Goal: Task Accomplishment & Management: Use online tool/utility

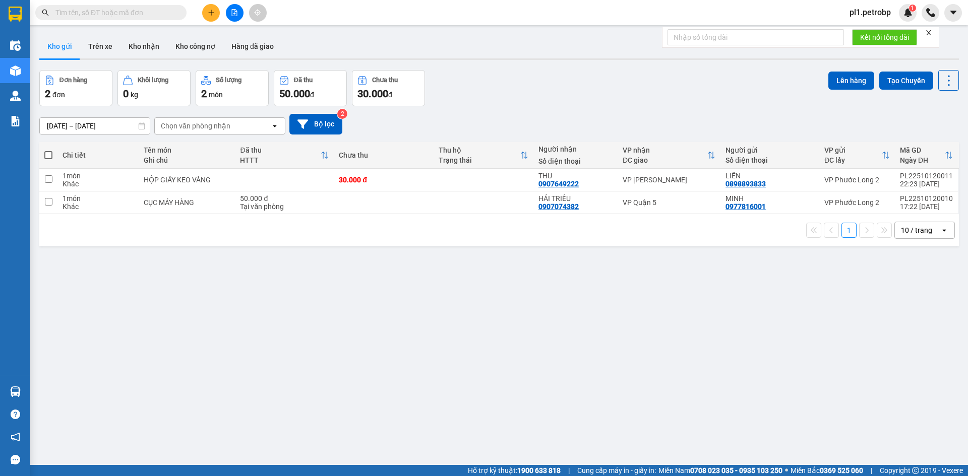
click at [163, 12] on input "text" at bounding box center [114, 12] width 119 height 11
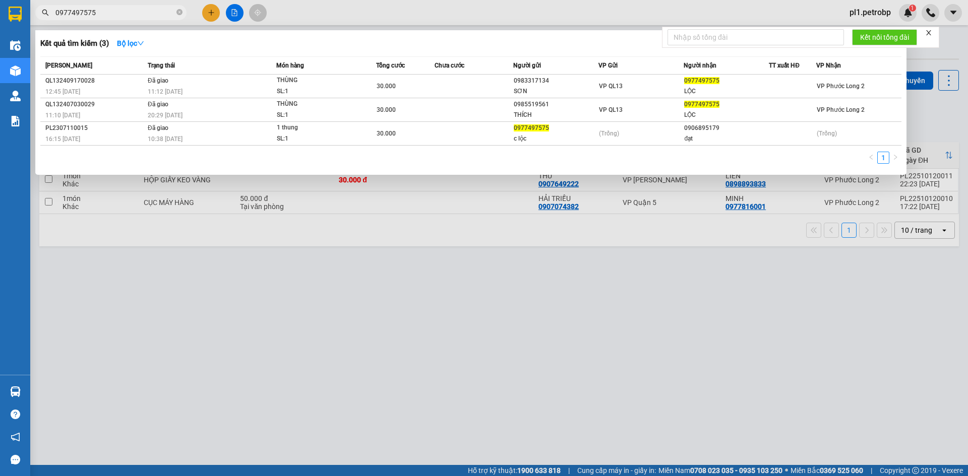
type input "0977497575"
click at [239, 220] on div at bounding box center [484, 238] width 968 height 476
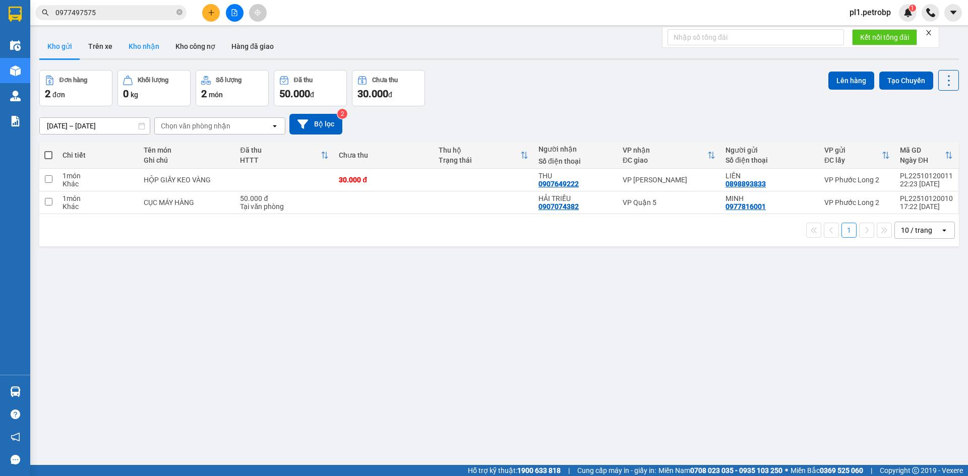
click at [132, 42] on button "Kho nhận" at bounding box center [143, 46] width 47 height 24
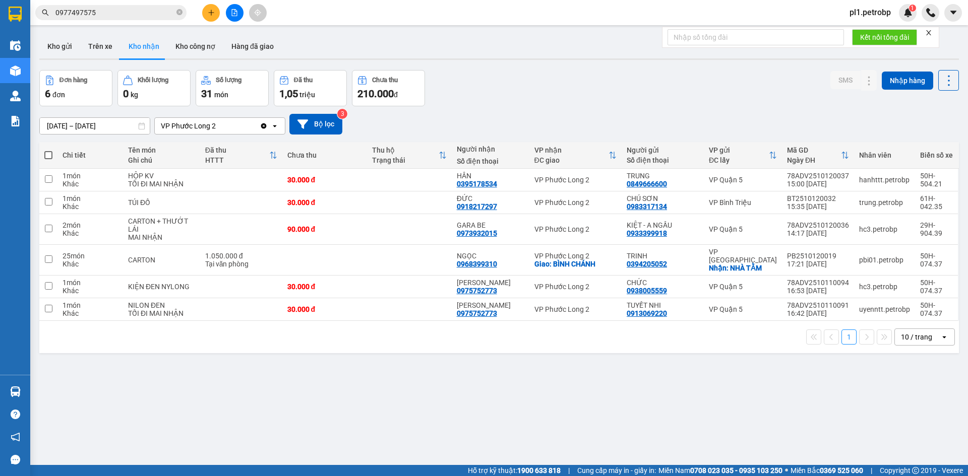
click at [128, 10] on input "0977497575" at bounding box center [114, 12] width 119 height 11
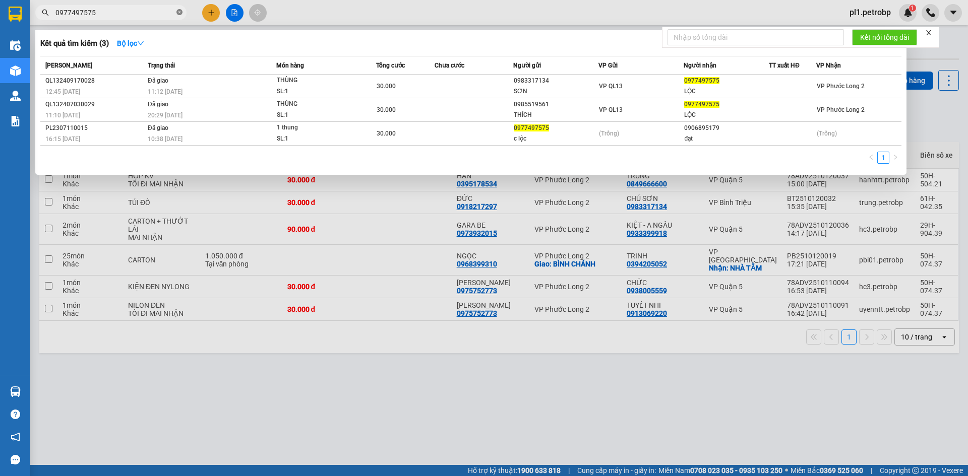
click at [179, 14] on icon "close-circle" at bounding box center [179, 12] width 6 height 6
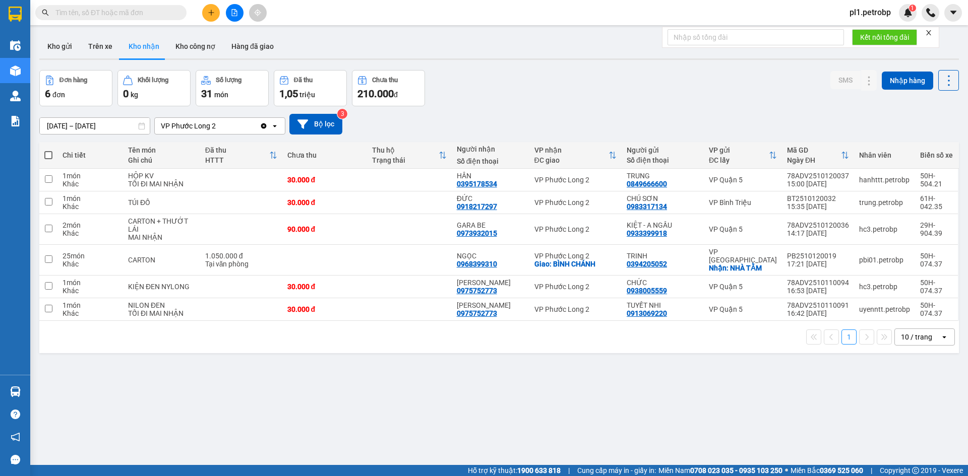
click at [157, 8] on input "text" at bounding box center [114, 12] width 119 height 11
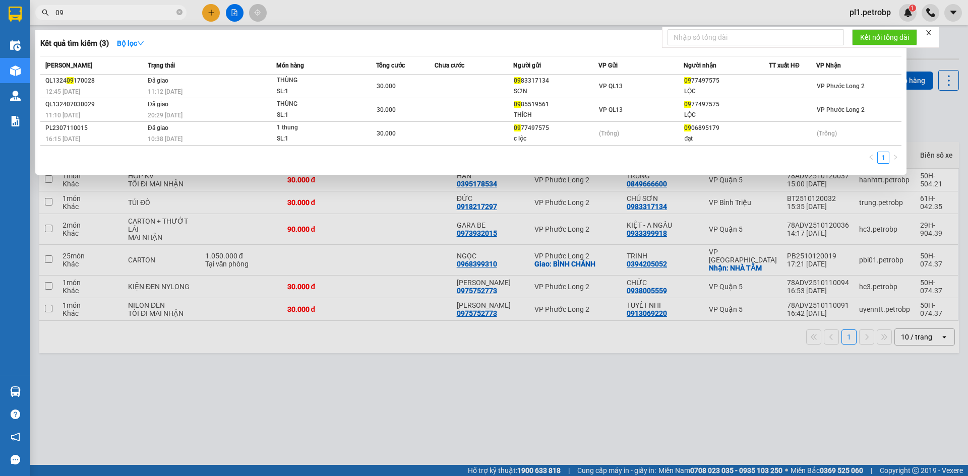
type input "0"
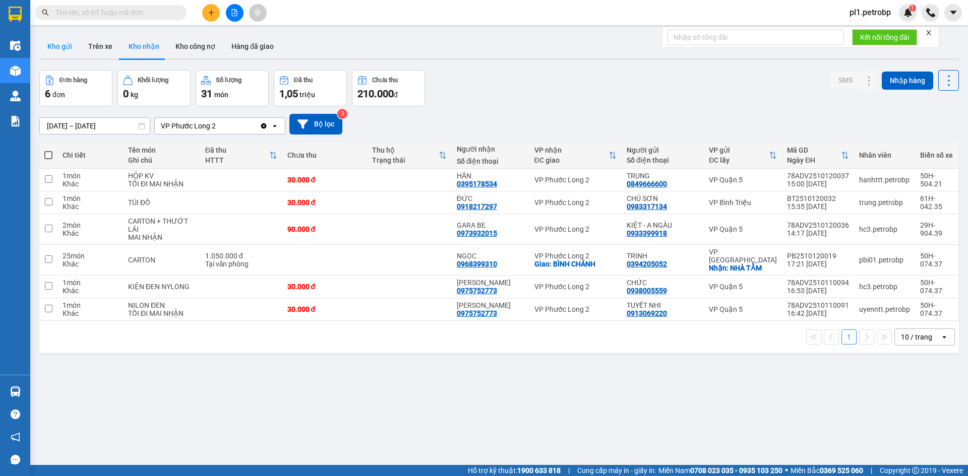
click at [71, 47] on button "Kho gửi" at bounding box center [59, 46] width 41 height 24
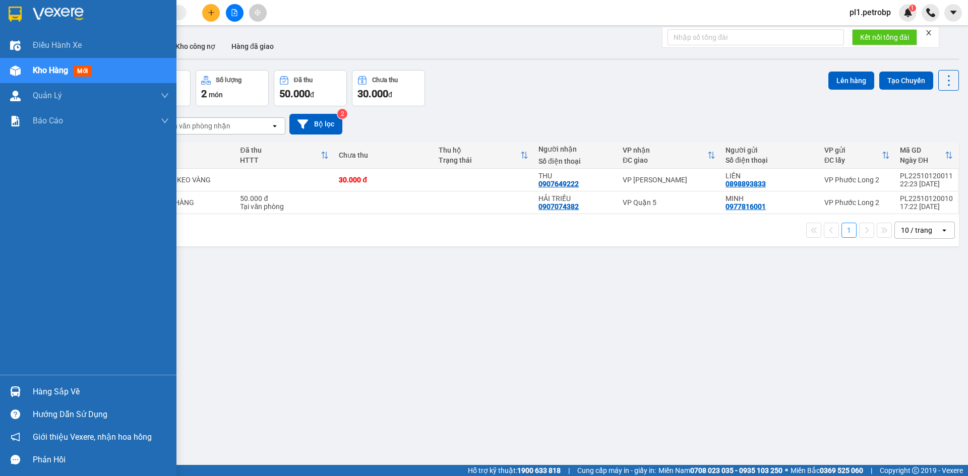
click at [24, 393] on div "Hàng sắp về" at bounding box center [88, 391] width 176 height 23
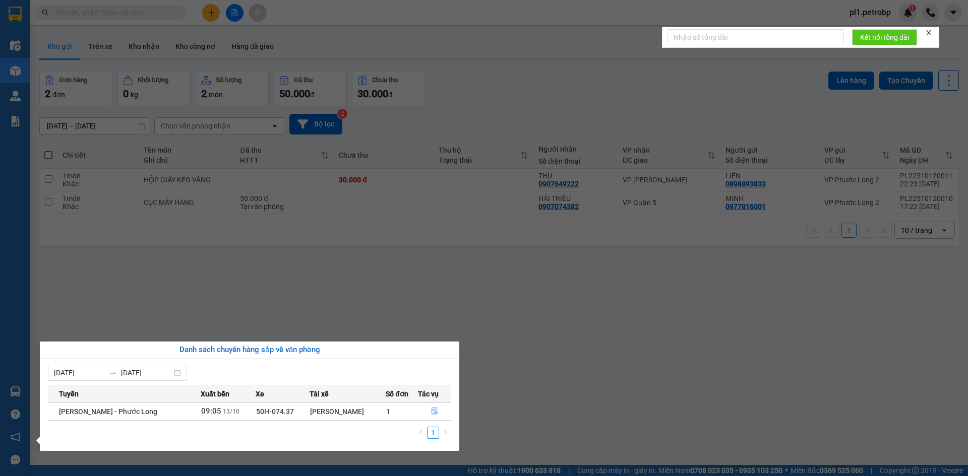
click at [387, 289] on section "Kết quả tìm kiếm ( 3 ) Bộ lọc Mã ĐH Trạng thái Món hàng Tổng cước Chưa cước Ngư…" at bounding box center [484, 238] width 968 height 476
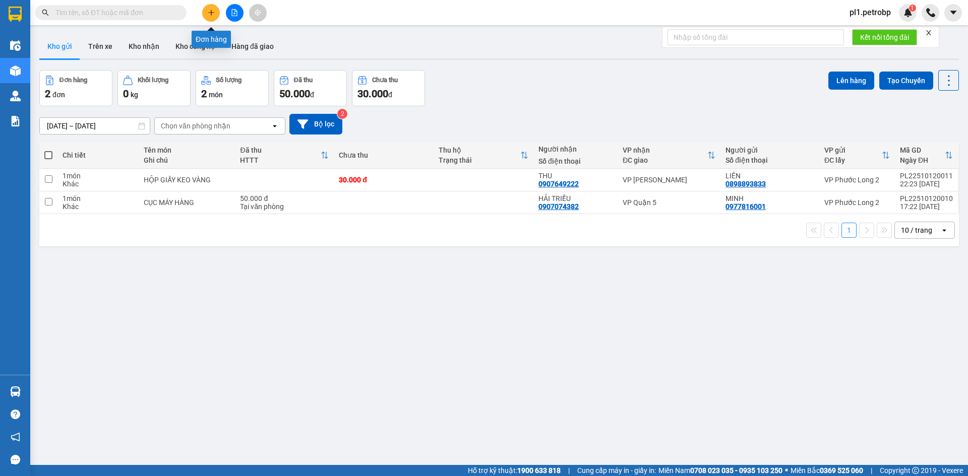
click at [212, 14] on icon "plus" at bounding box center [211, 12] width 7 height 7
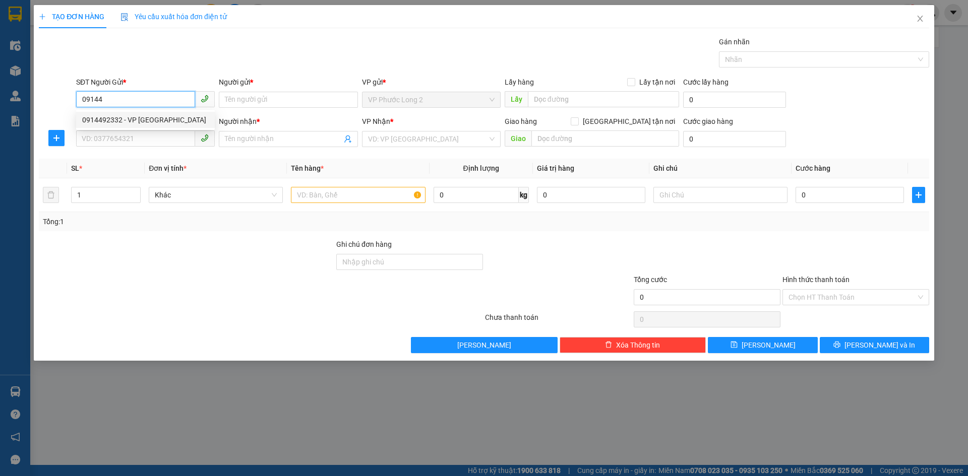
click at [143, 117] on div "0914492332 - VP [GEOGRAPHIC_DATA]" at bounding box center [145, 119] width 126 height 11
type input "0914492332"
type input "VP PHƯỚC LONG"
type input "0869303979"
type input "C NHI"
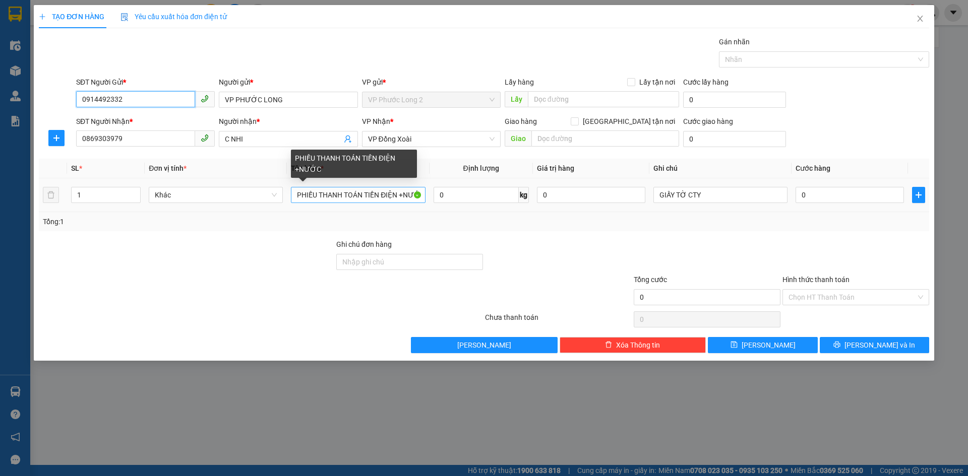
type input "0914492332"
click at [327, 196] on input "PHIẾU THANH TOÁN TIỀN ĐIỆN +NƯỚC" at bounding box center [358, 195] width 134 height 16
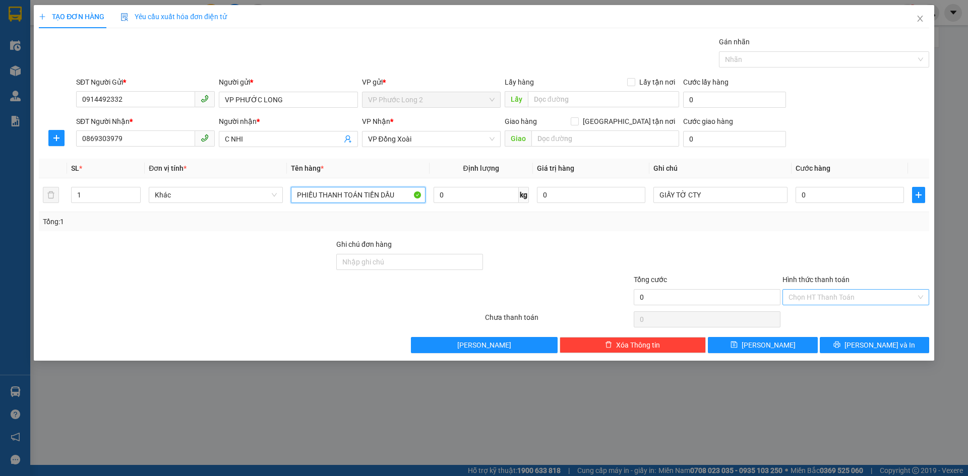
type input "PHIẾU THANH TOÁN TIỀN DẦU"
click at [833, 298] on input "Hình thức thanh toán" at bounding box center [851, 297] width 127 height 15
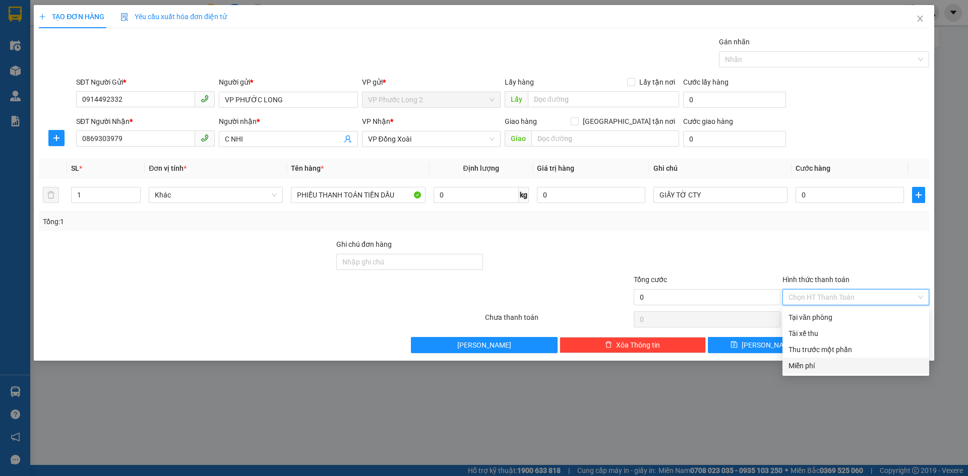
click at [817, 363] on div "Miễn phí" at bounding box center [855, 365] width 135 height 11
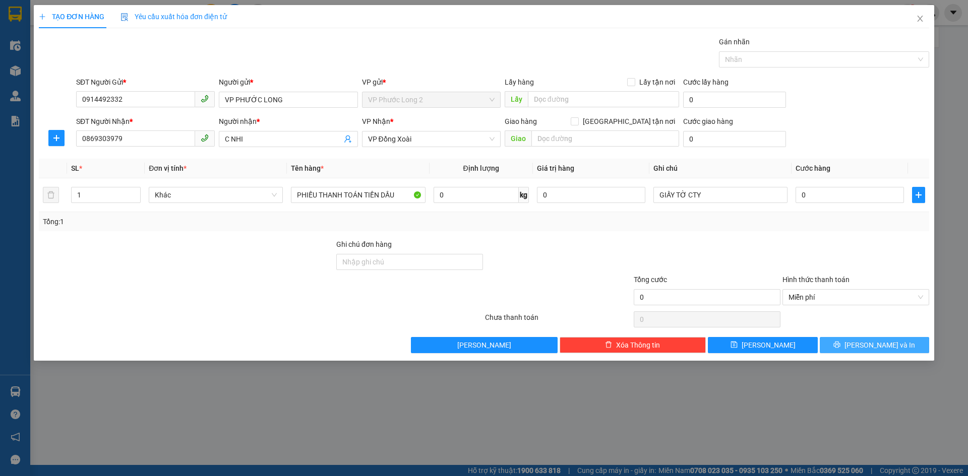
click at [852, 346] on button "[PERSON_NAME] và In" at bounding box center [873, 345] width 109 height 16
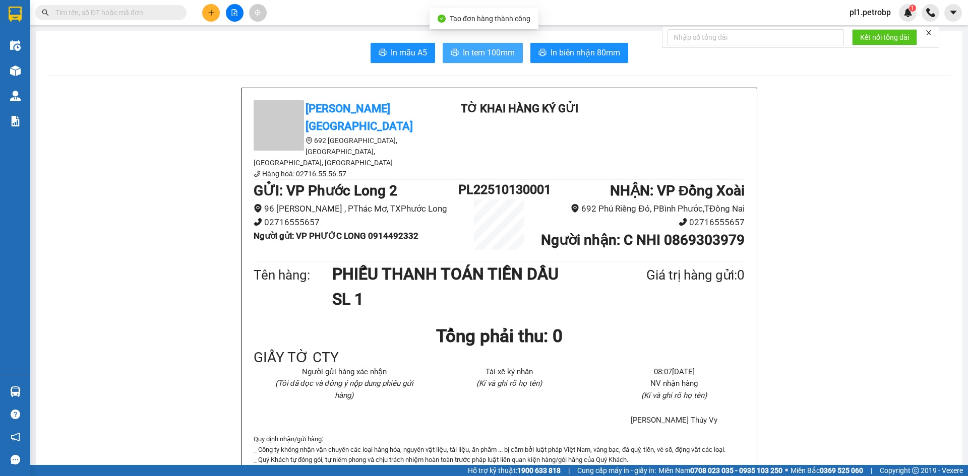
click at [489, 56] on span "In tem 100mm" at bounding box center [489, 52] width 52 height 13
click at [506, 61] on button "In tem 100mm" at bounding box center [482, 53] width 80 height 20
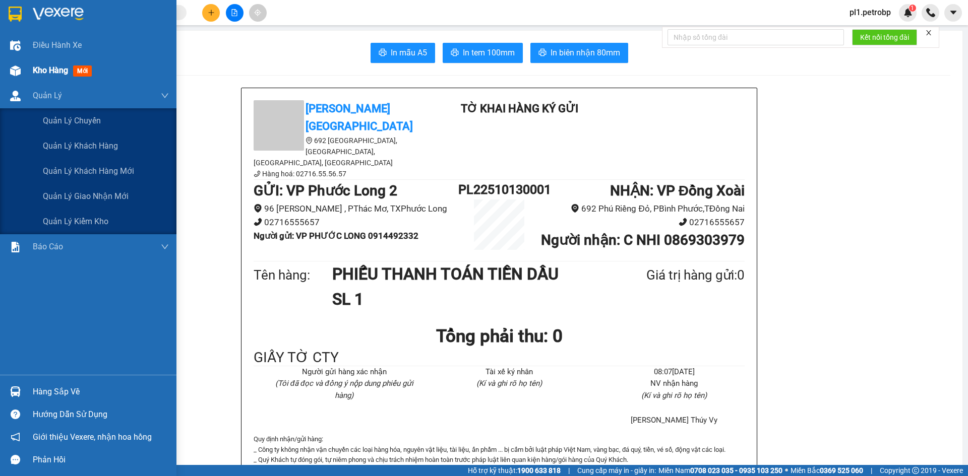
click at [20, 64] on div at bounding box center [16, 71] width 18 height 18
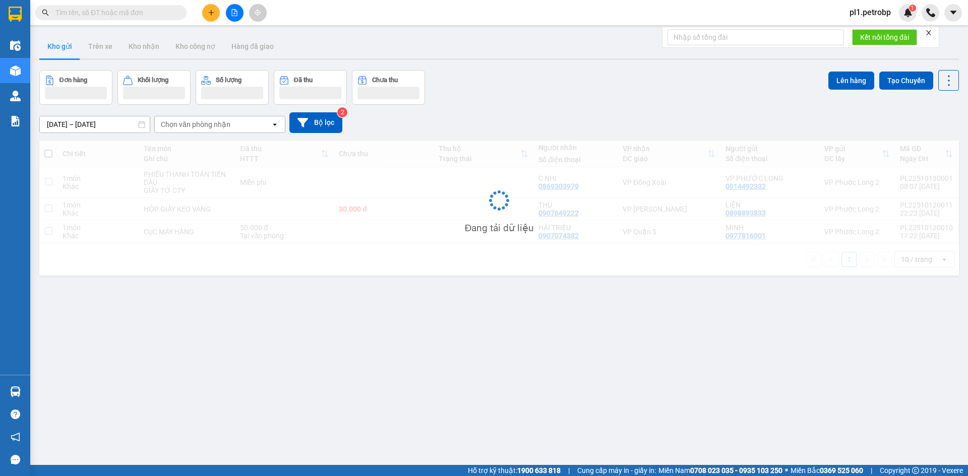
click at [217, 178] on div "Đang tải dữ liệu" at bounding box center [498, 208] width 919 height 135
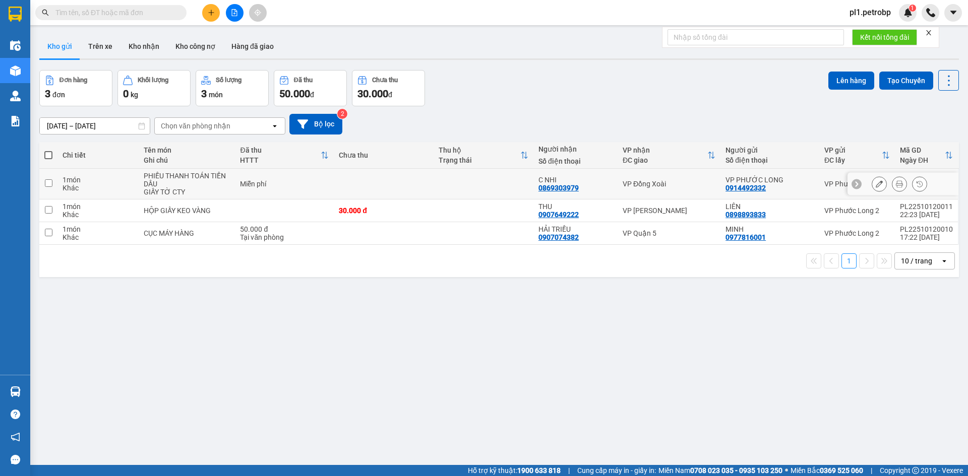
click at [217, 178] on div "PHIẾU THANH TOÁN TIỀN DẦU" at bounding box center [187, 180] width 86 height 16
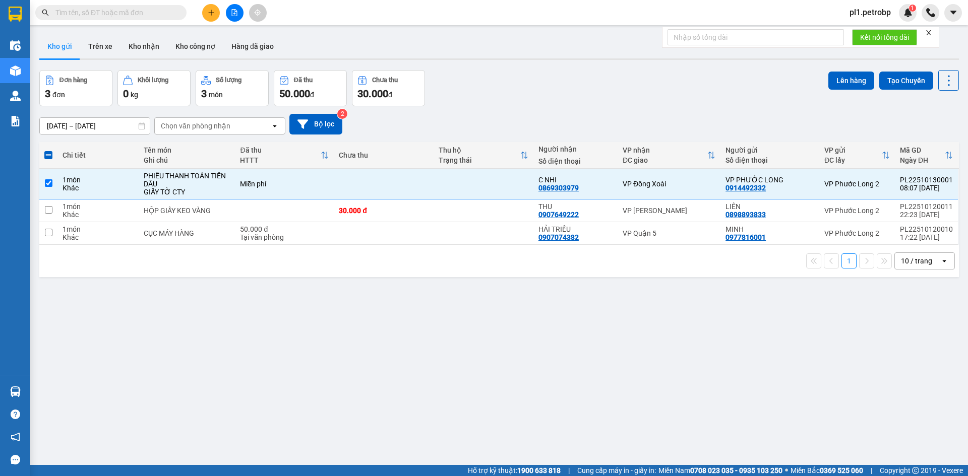
click at [820, 87] on div "Đơn hàng 3 đơn Khối lượng 0 kg Số lượng 3 món Đã thu 50.000 đ Chưa thu 30.000 đ…" at bounding box center [498, 88] width 919 height 36
drag, startPoint x: 821, startPoint y: 86, endPoint x: 829, endPoint y: 82, distance: 9.7
click at [821, 86] on div "Đơn hàng 3 đơn Khối lượng 0 kg Số lượng 3 món Đã thu 50.000 đ Chưa thu 30.000 đ…" at bounding box center [498, 88] width 919 height 36
click at [830, 80] on button "Lên hàng" at bounding box center [851, 81] width 46 height 18
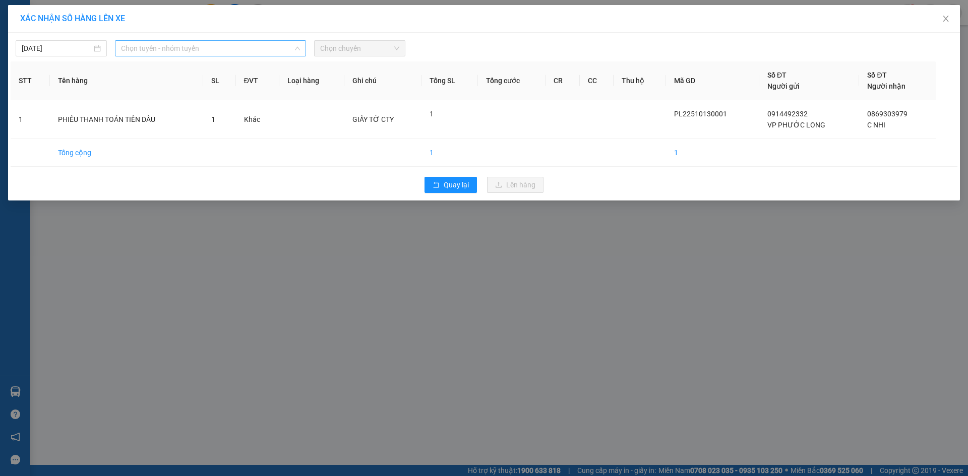
click at [258, 51] on span "Chọn tuyến - nhóm tuyến" at bounding box center [210, 48] width 179 height 15
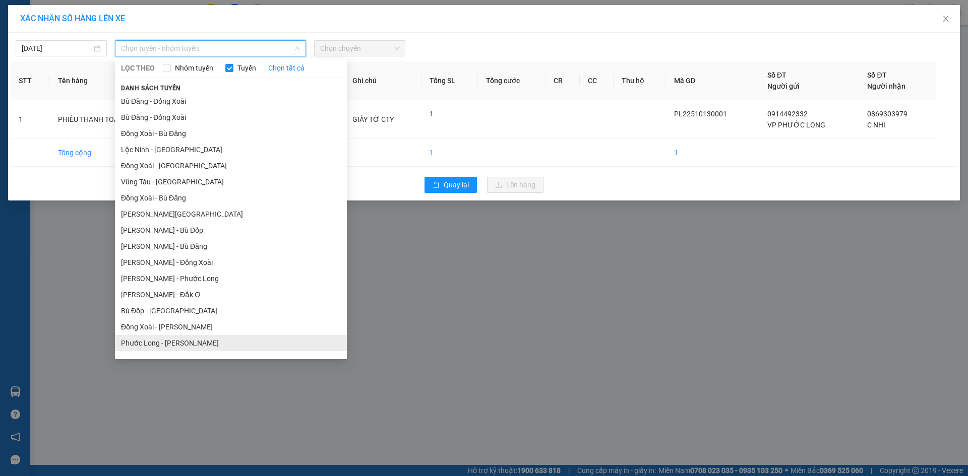
click at [194, 335] on li "Phước Long - [PERSON_NAME]" at bounding box center [231, 343] width 232 height 16
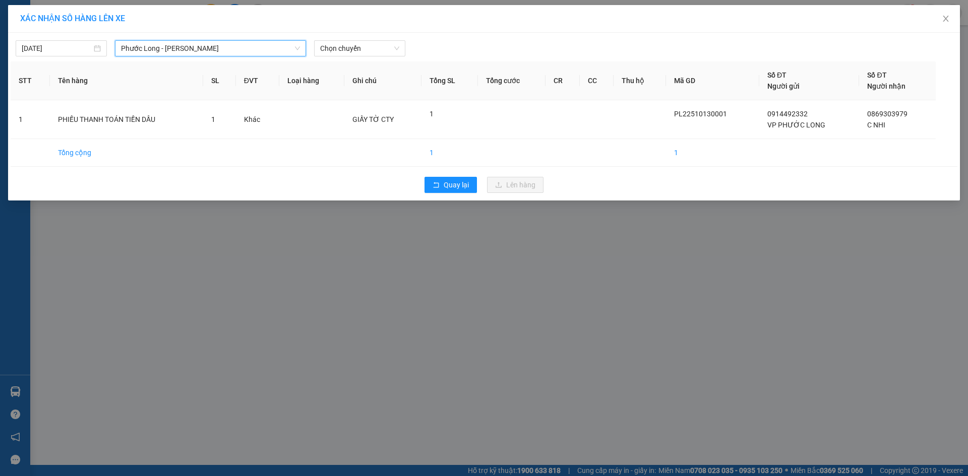
click at [349, 56] on div "[DATE] [GEOGRAPHIC_DATA] - [GEOGRAPHIC_DATA] [GEOGRAPHIC_DATA] - [GEOGRAPHIC_DA…" at bounding box center [483, 117] width 951 height 168
click at [368, 44] on span "Chọn chuyến" at bounding box center [359, 48] width 79 height 15
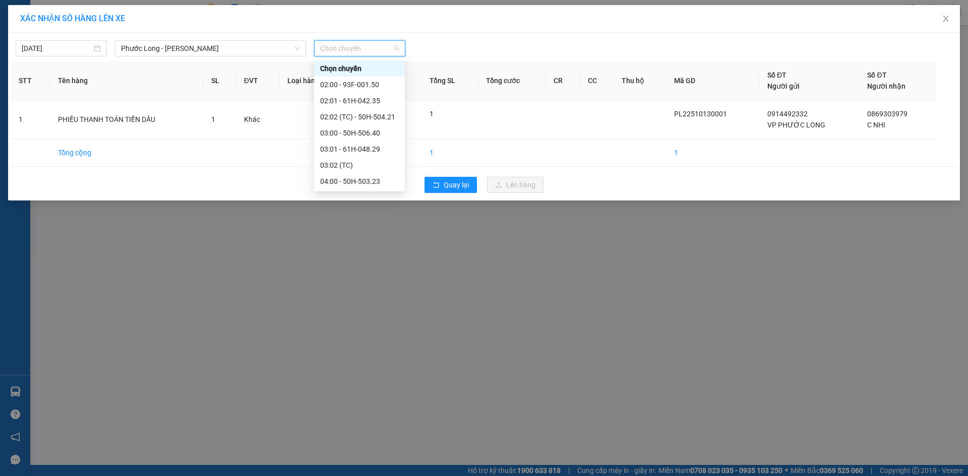
click at [381, 305] on div "08:00 - 61H-048.96" at bounding box center [359, 310] width 79 height 11
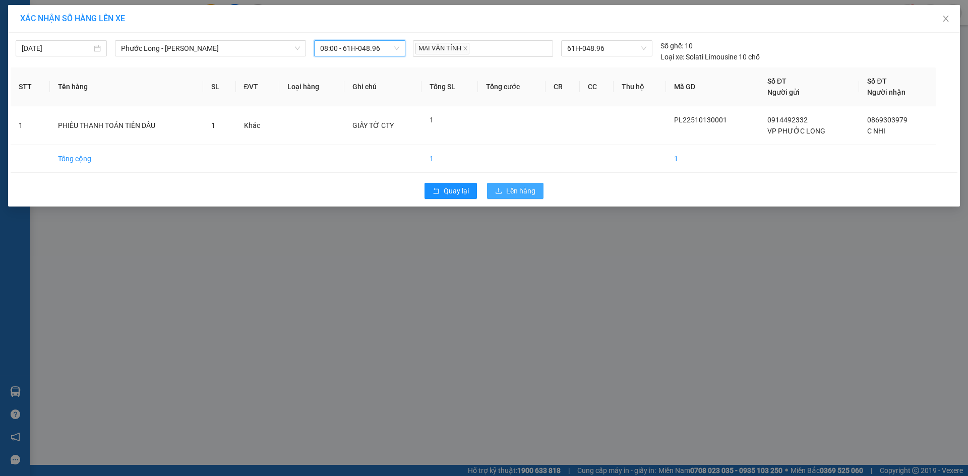
click at [530, 191] on span "Lên hàng" at bounding box center [520, 190] width 29 height 11
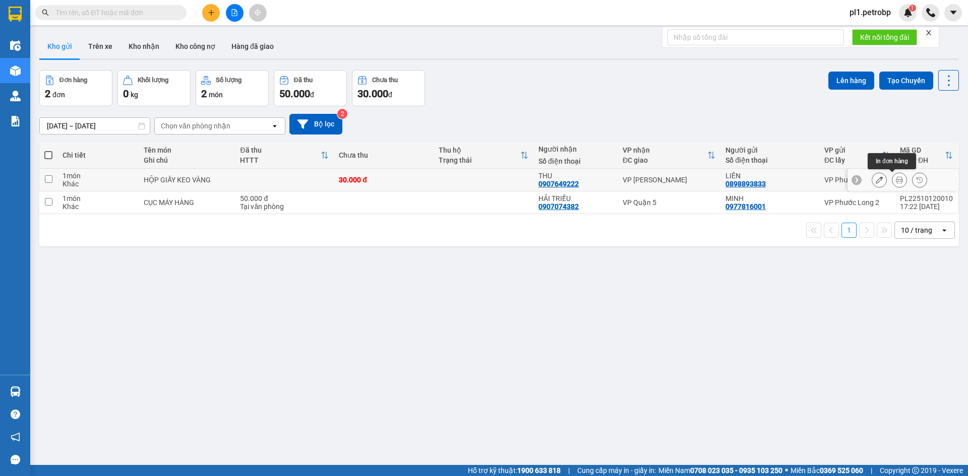
click at [895, 180] on icon at bounding box center [898, 179] width 7 height 7
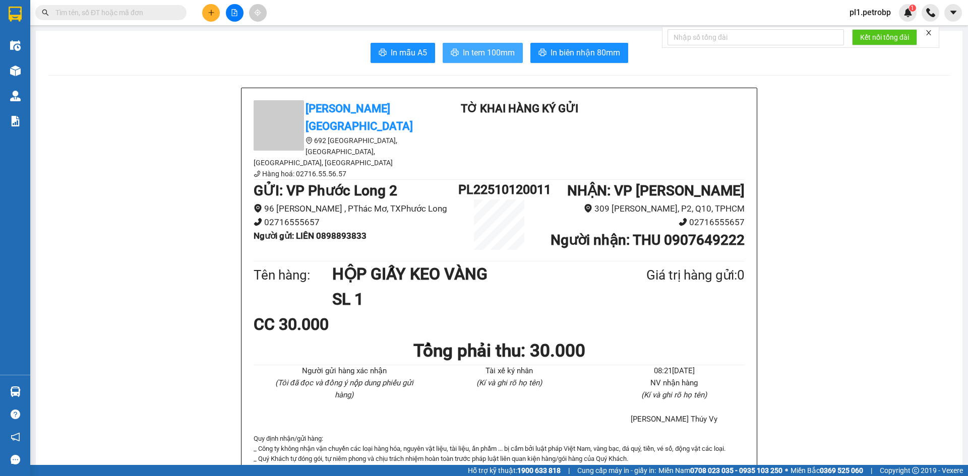
click at [487, 57] on span "In tem 100mm" at bounding box center [489, 52] width 52 height 13
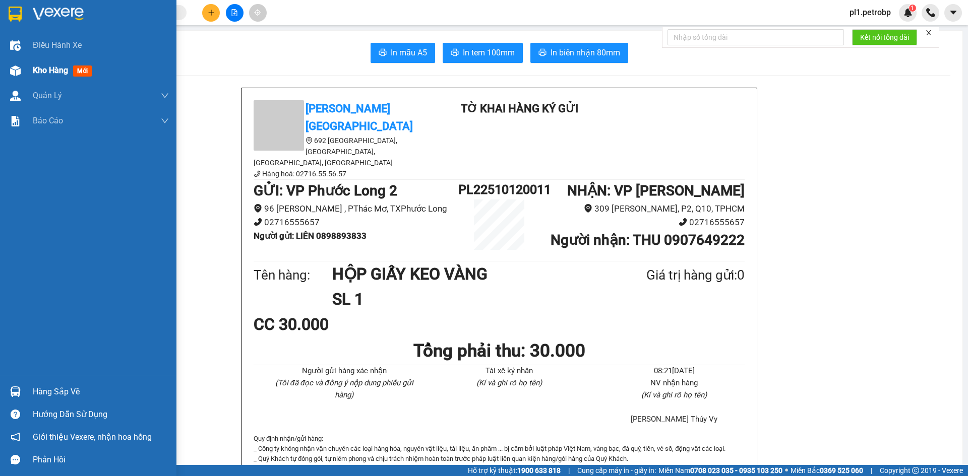
click at [33, 67] on span "Kho hàng" at bounding box center [50, 71] width 35 height 10
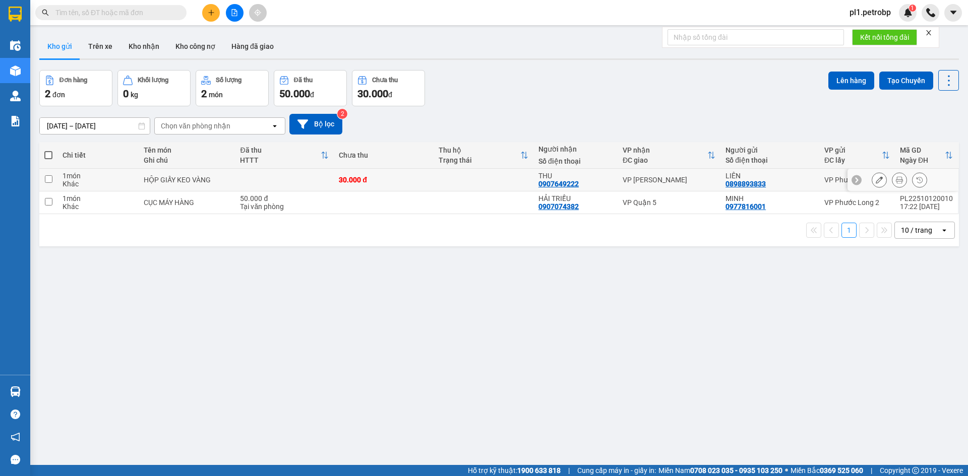
click at [892, 185] on button at bounding box center [899, 180] width 14 height 18
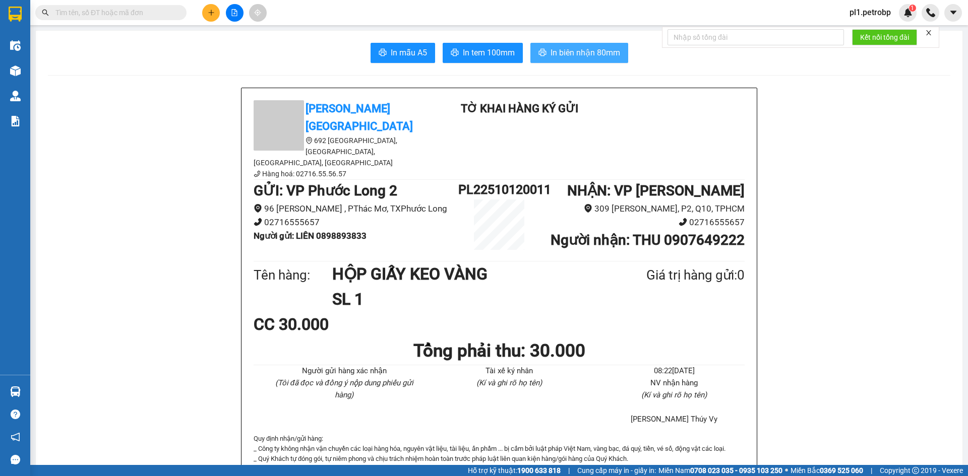
click at [554, 61] on button "In biên nhận 80mm" at bounding box center [579, 53] width 98 height 20
click at [485, 51] on span "In tem 100mm" at bounding box center [489, 52] width 52 height 13
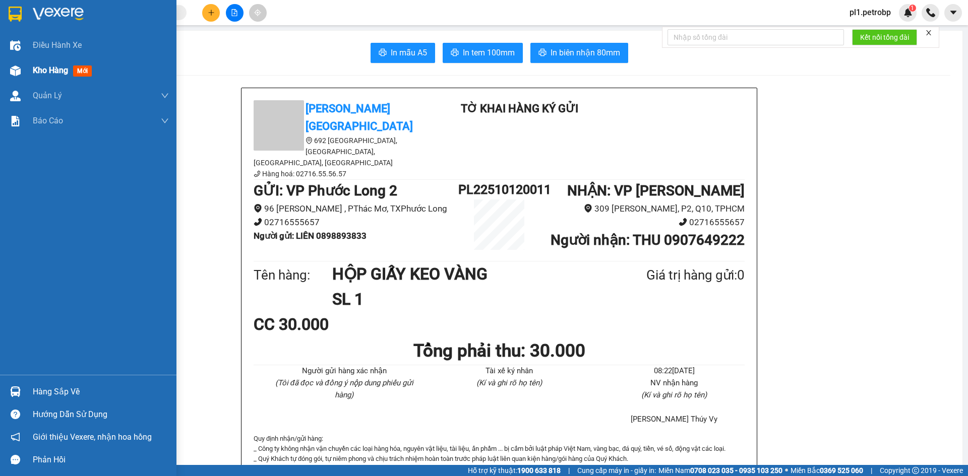
click at [43, 63] on div "Kho hàng mới" at bounding box center [101, 70] width 136 height 25
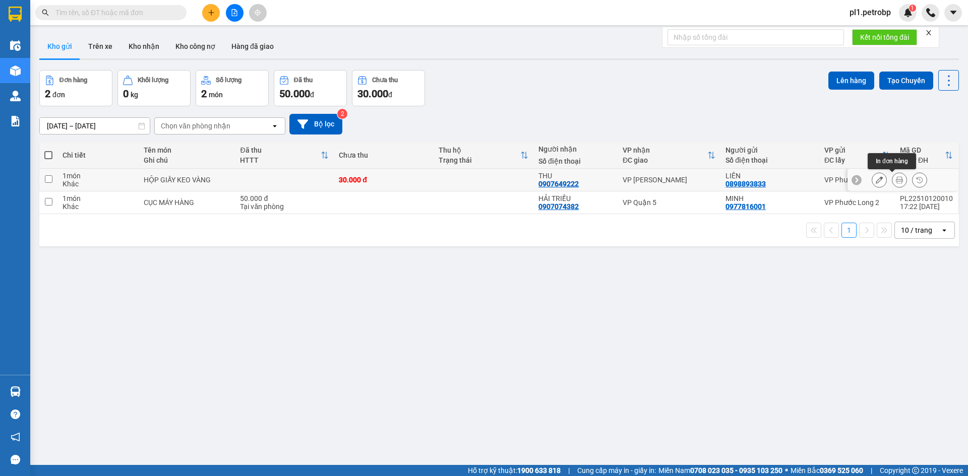
click at [895, 181] on icon at bounding box center [898, 179] width 7 height 7
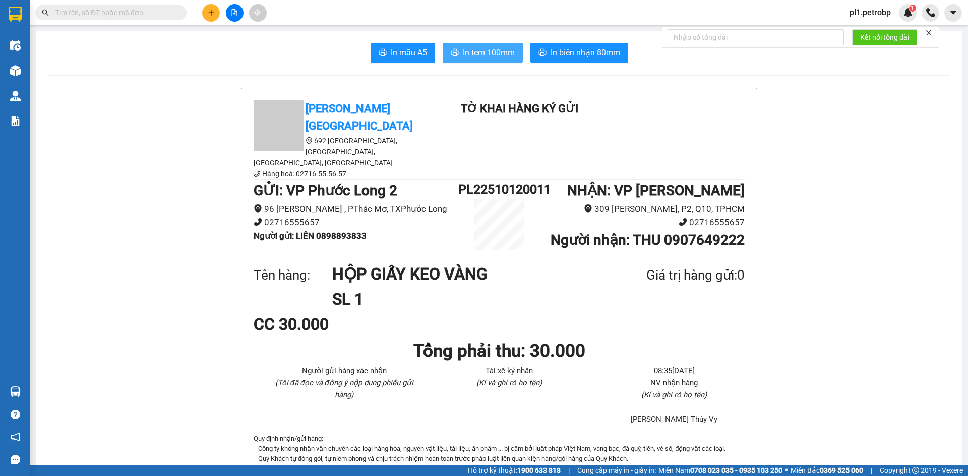
click at [475, 54] on span "In tem 100mm" at bounding box center [489, 52] width 52 height 13
click at [479, 55] on span "In tem 100mm" at bounding box center [489, 52] width 52 height 13
click at [471, 50] on span "In tem 100mm" at bounding box center [489, 52] width 52 height 13
click at [480, 57] on span "In tem 100mm" at bounding box center [489, 52] width 52 height 13
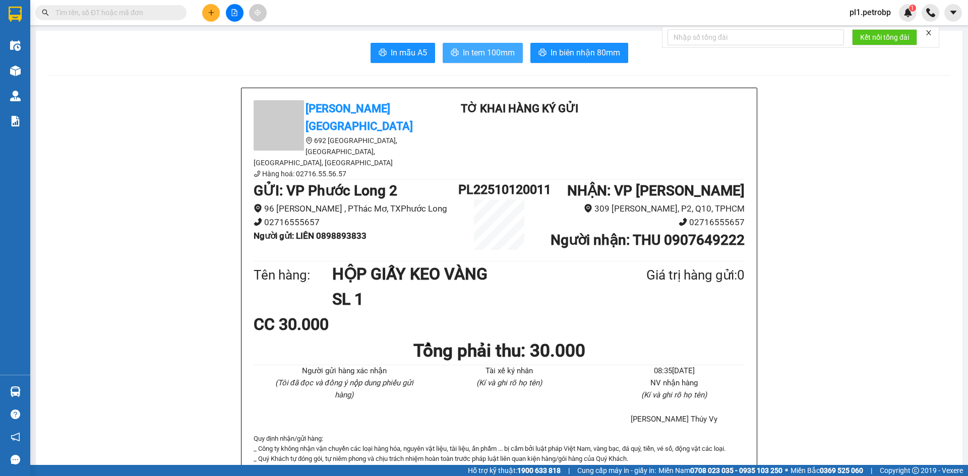
click at [499, 52] on span "In tem 100mm" at bounding box center [489, 52] width 52 height 13
click at [469, 48] on span "In tem 100mm" at bounding box center [489, 52] width 52 height 13
click at [503, 50] on span "In tem 100mm" at bounding box center [489, 52] width 52 height 13
click at [475, 54] on span "In tem 100mm" at bounding box center [489, 52] width 52 height 13
click at [477, 56] on span "In tem 100mm" at bounding box center [489, 52] width 52 height 13
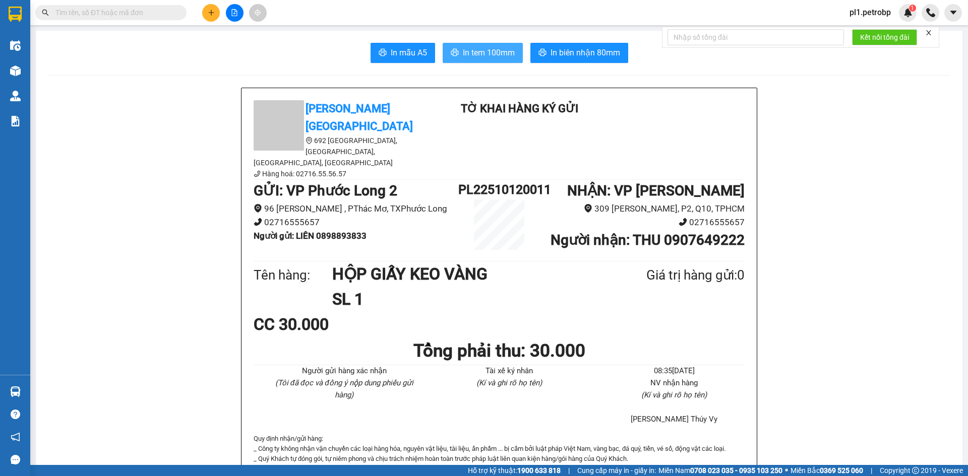
click at [487, 57] on span "In tem 100mm" at bounding box center [489, 52] width 52 height 13
click at [475, 46] on span "In tem 100mm" at bounding box center [489, 52] width 52 height 13
click at [493, 55] on span "In tem 100mm" at bounding box center [489, 52] width 52 height 13
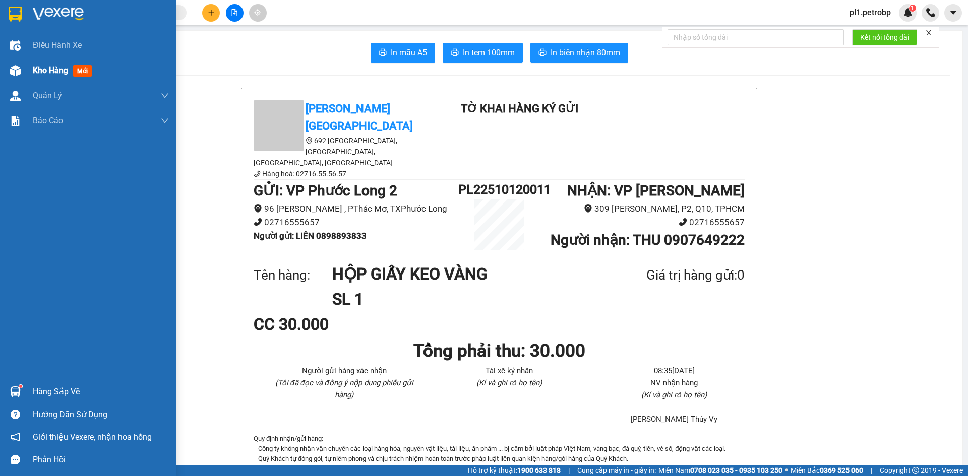
click at [15, 71] on img at bounding box center [15, 71] width 11 height 11
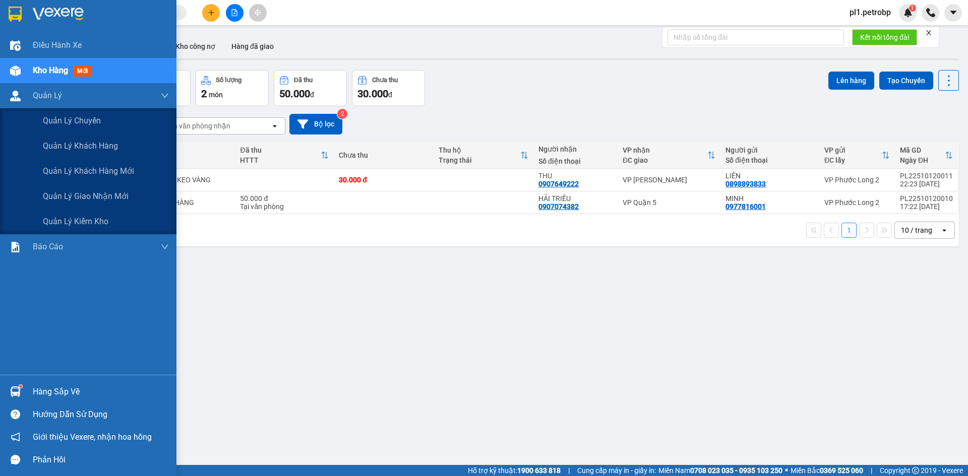
click at [29, 72] on div "Kho hàng mới" at bounding box center [88, 70] width 176 height 25
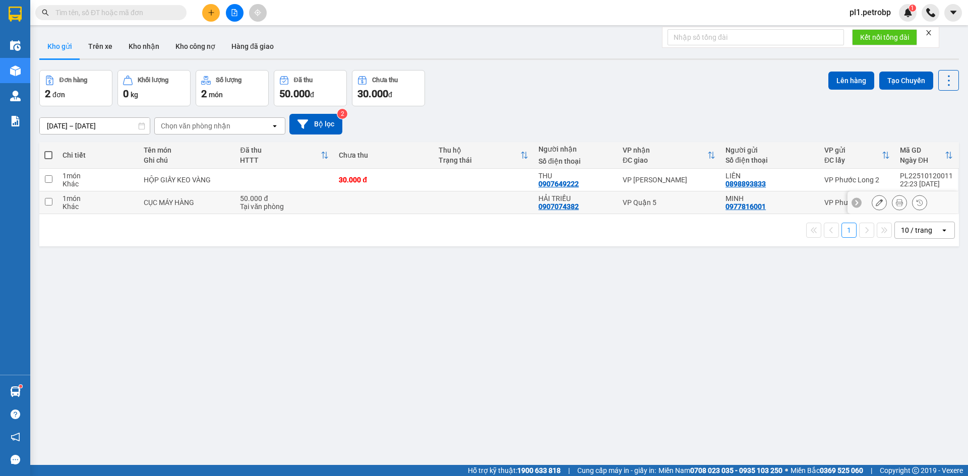
click at [250, 206] on div "Tại văn phòng" at bounding box center [284, 207] width 89 height 8
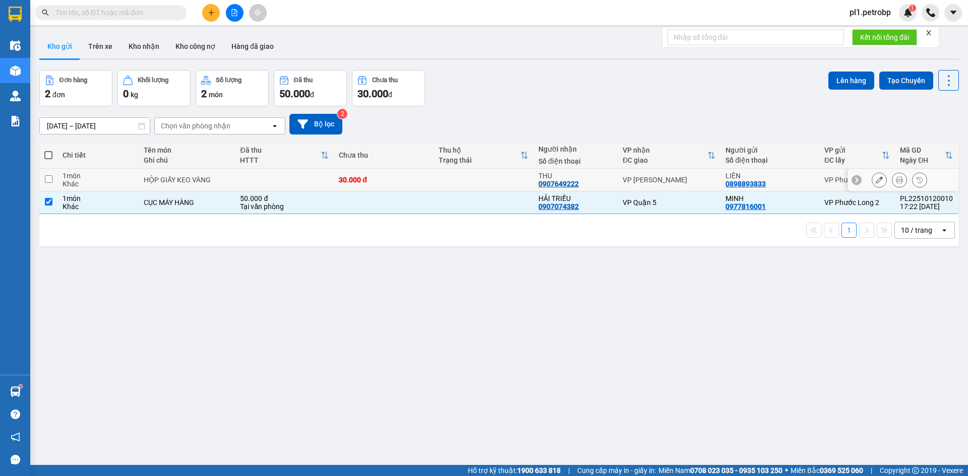
click at [252, 177] on td at bounding box center [284, 180] width 99 height 23
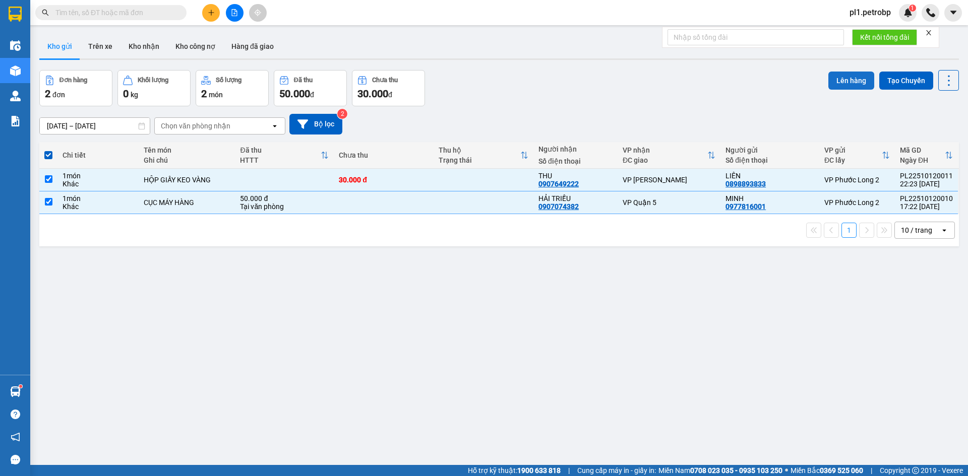
click at [840, 78] on button "Lên hàng" at bounding box center [851, 81] width 46 height 18
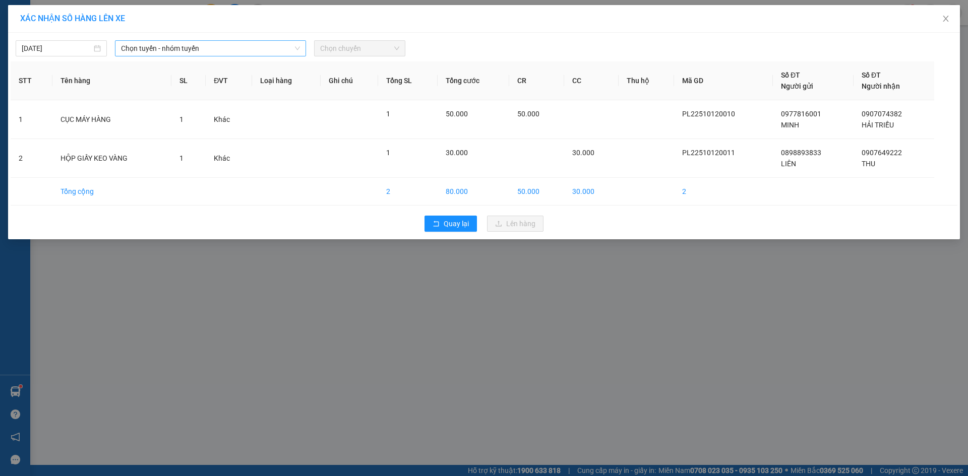
click at [202, 45] on span "Chọn tuyến - nhóm tuyến" at bounding box center [210, 48] width 179 height 15
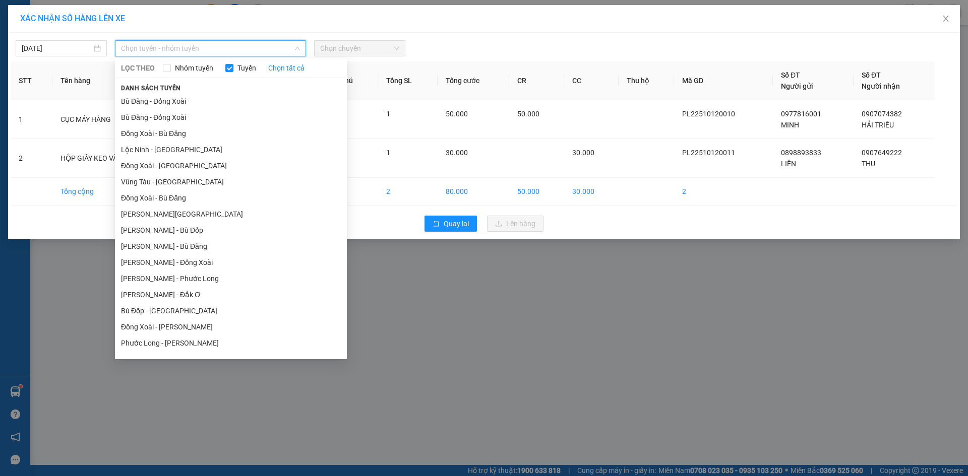
click at [171, 335] on li "Phước Long - [PERSON_NAME]" at bounding box center [231, 343] width 232 height 16
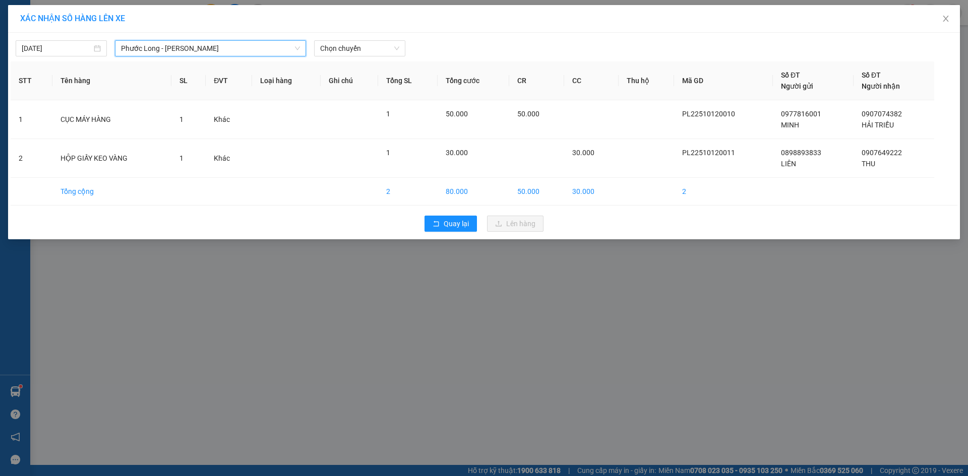
click at [369, 35] on div "[DATE] [GEOGRAPHIC_DATA] - [GEOGRAPHIC_DATA] [GEOGRAPHIC_DATA] - [GEOGRAPHIC_DA…" at bounding box center [483, 136] width 951 height 207
click at [368, 53] on span "Chọn chuyến" at bounding box center [359, 48] width 79 height 15
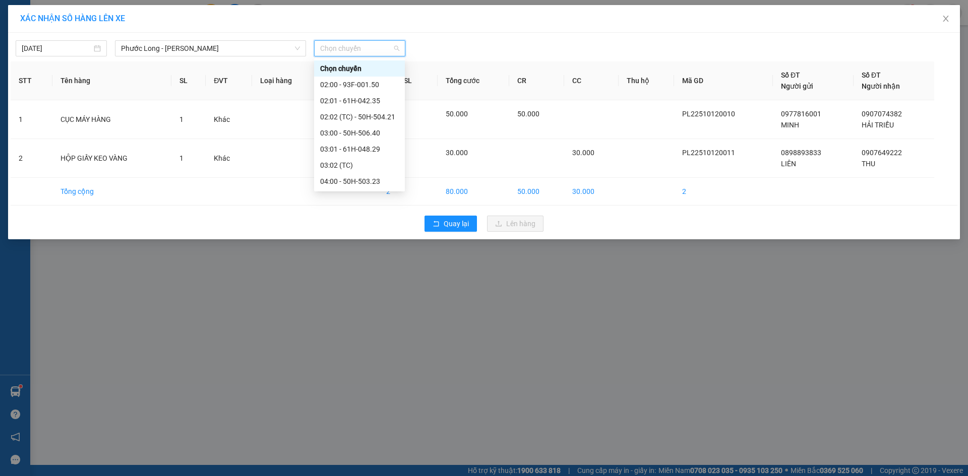
click at [374, 369] on div "09:05 - 50H-363.26" at bounding box center [359, 374] width 79 height 11
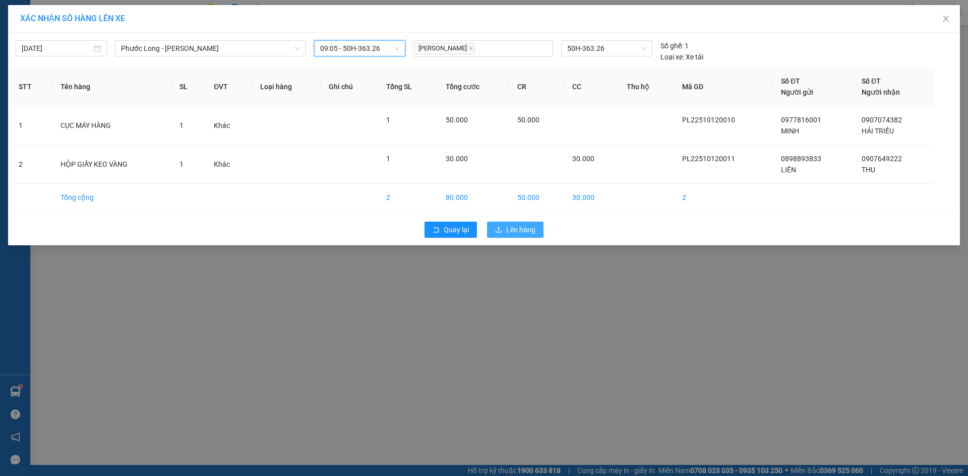
click at [517, 228] on span "Lên hàng" at bounding box center [520, 229] width 29 height 11
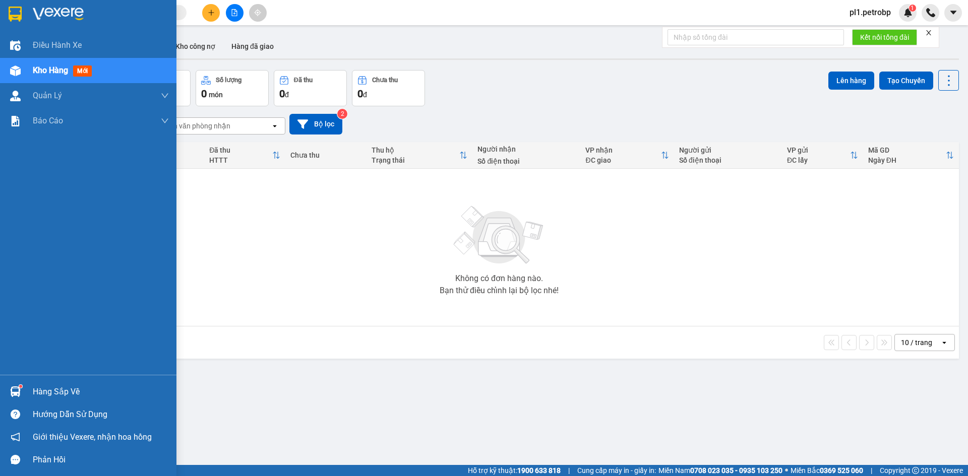
click at [48, 385] on div "Hàng sắp về" at bounding box center [101, 391] width 136 height 15
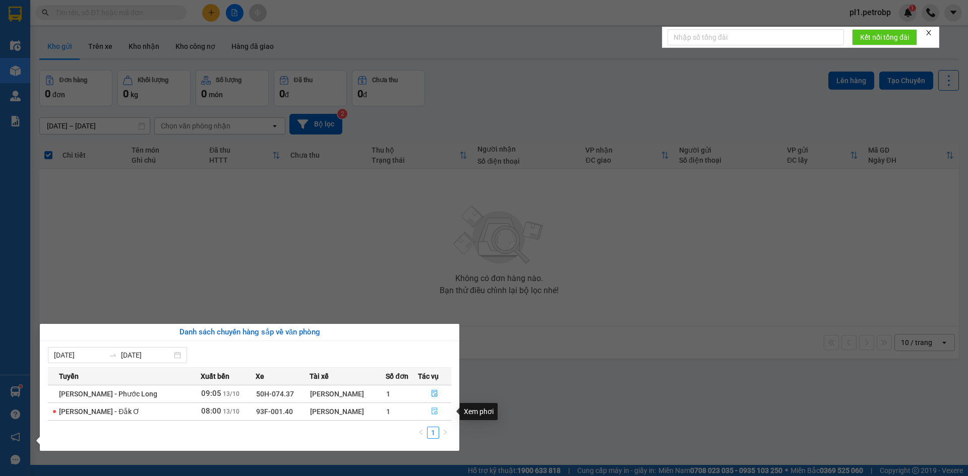
click at [434, 411] on icon "file-done" at bounding box center [434, 411] width 7 height 7
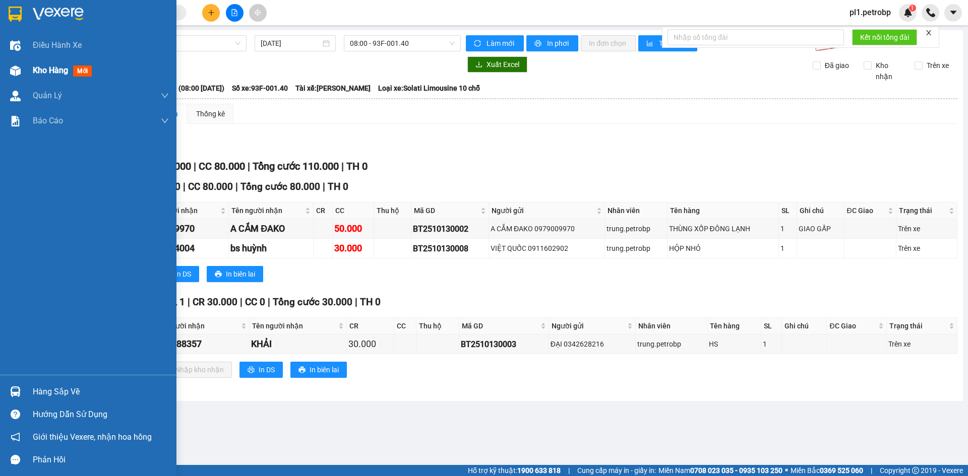
click at [45, 66] on span "Kho hàng" at bounding box center [50, 71] width 35 height 10
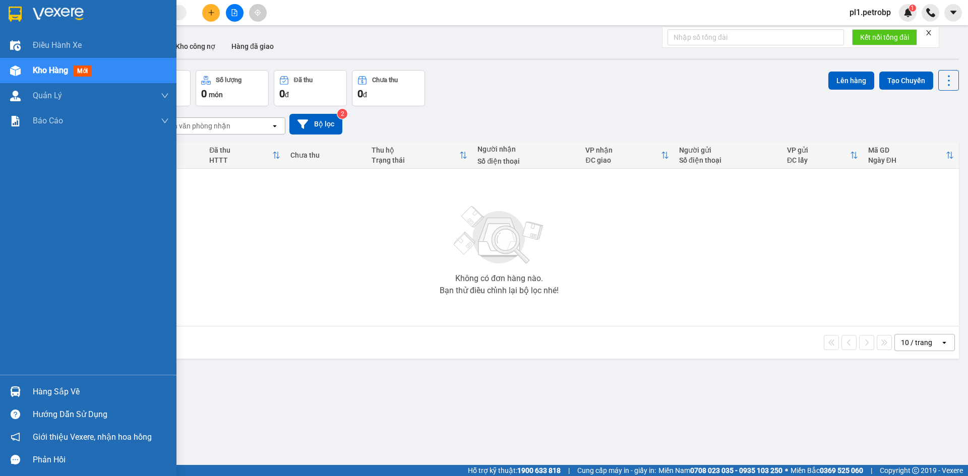
click at [40, 397] on div "Hàng sắp về" at bounding box center [101, 391] width 136 height 15
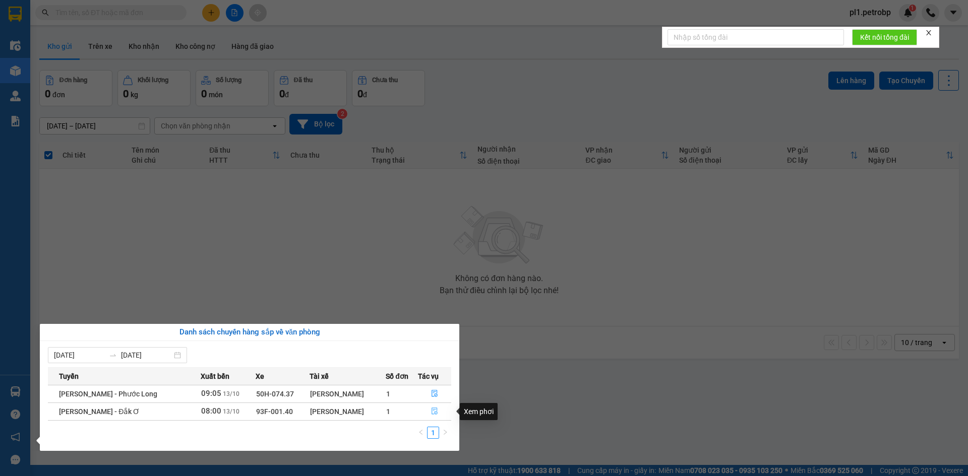
click at [435, 407] on button "button" at bounding box center [434, 412] width 33 height 16
